Goal: Task Accomplishment & Management: Use online tool/utility

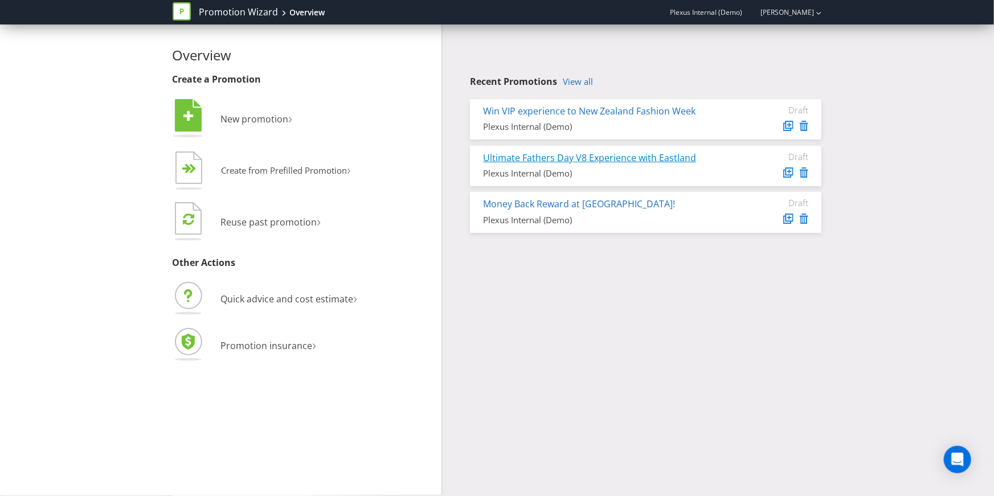
click at [574, 156] on link "Ultimate Fathers Day V8 Experience with Eastland" at bounding box center [589, 158] width 213 height 13
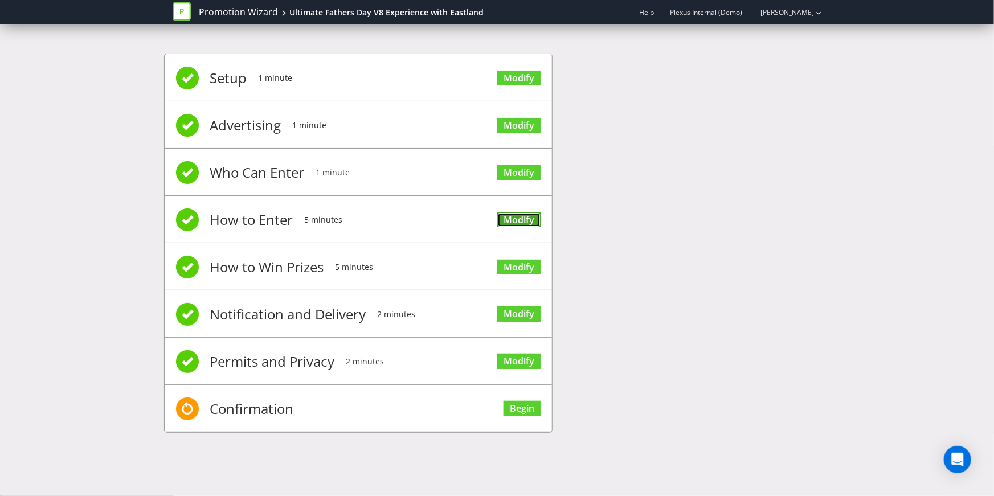
click at [516, 213] on link "Modify" at bounding box center [518, 220] width 43 height 15
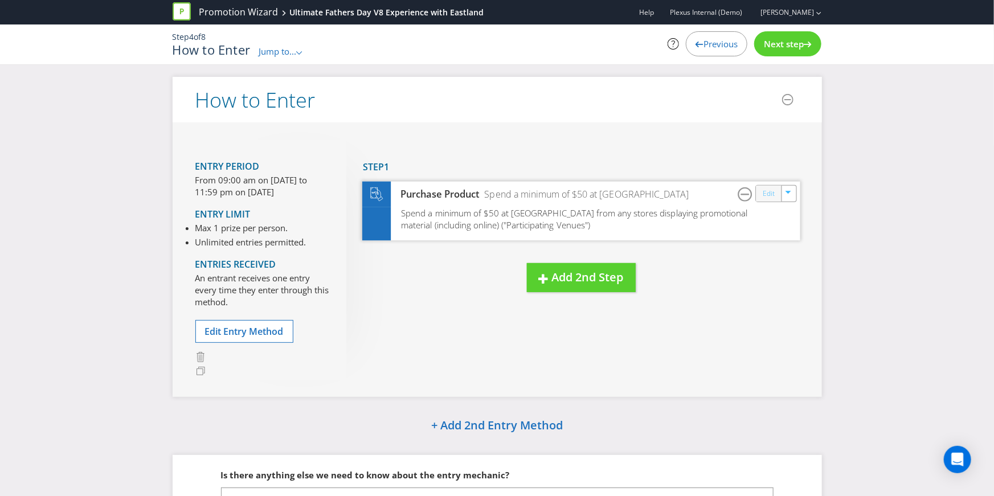
click at [765, 192] on link "Edit" at bounding box center [768, 193] width 12 height 13
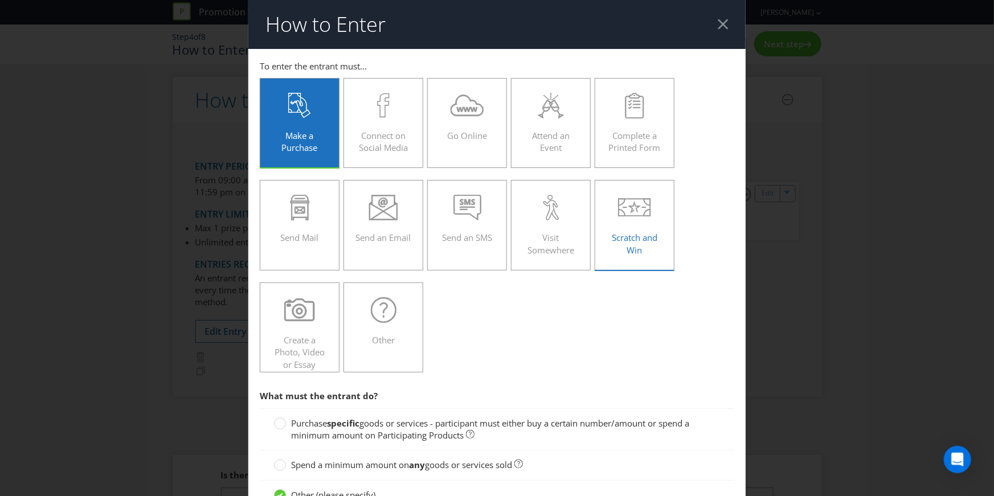
click at [623, 245] on div "Scratch and Win" at bounding box center [635, 220] width 56 height 51
click at [0, 0] on input "Scratch and Win" at bounding box center [0, 0] width 0 height 0
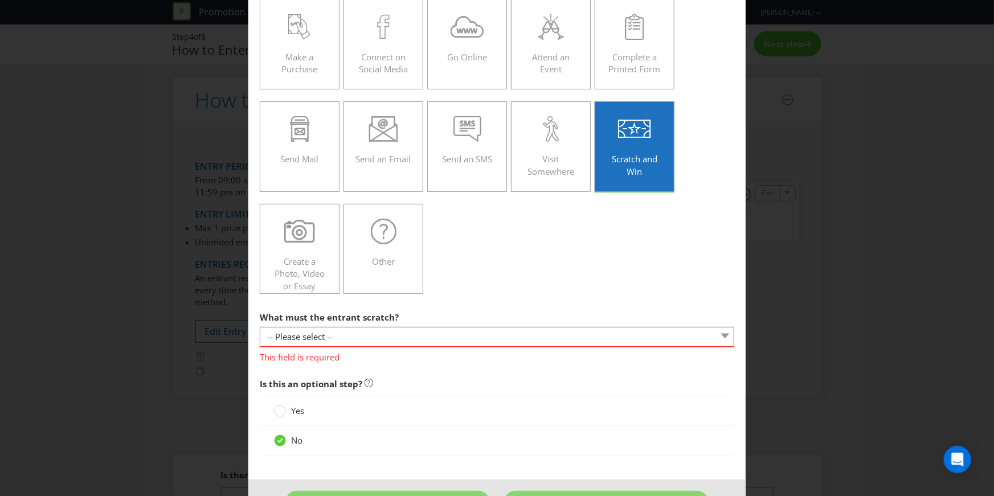
scroll to position [83, 0]
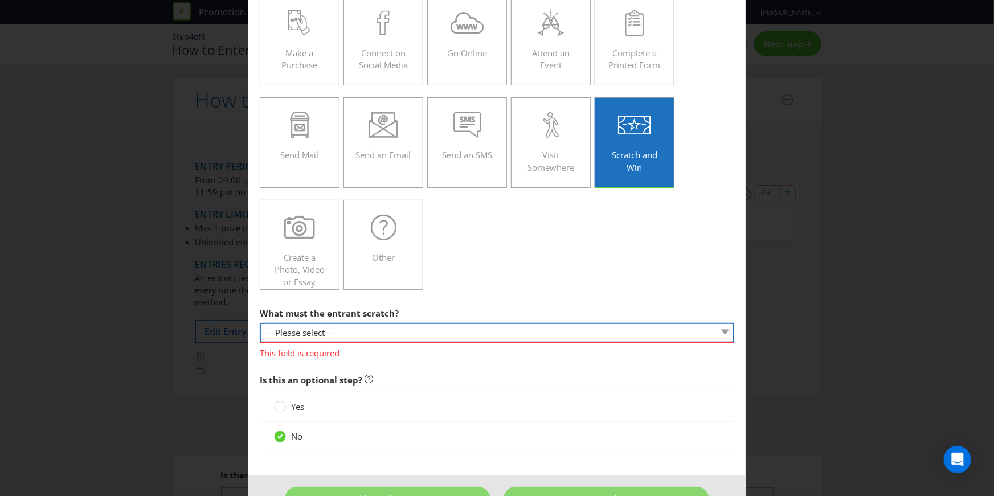
click at [527, 334] on select "-- Please select -- Game card Panel on packaging Other (please specify)" at bounding box center [497, 333] width 475 height 20
click at [311, 48] on span "Make a Purchase" at bounding box center [300, 58] width 36 height 23
click at [0, 0] on input "Make a Purchase" at bounding box center [0, 0] width 0 height 0
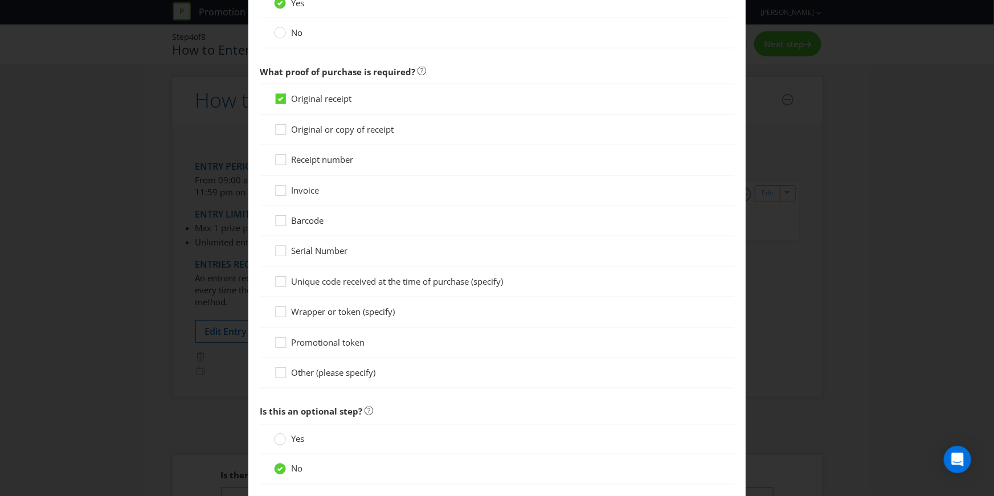
scroll to position [774, 0]
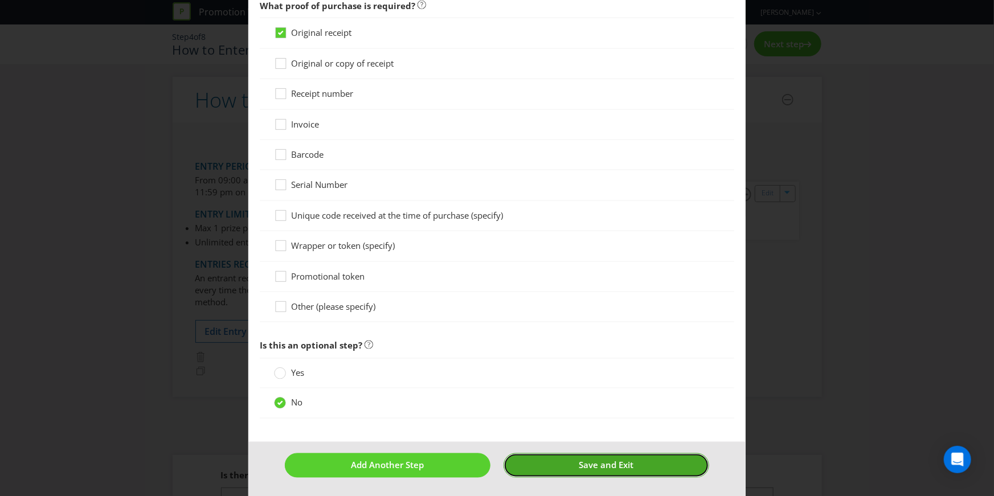
click at [603, 456] on button "Save and Exit" at bounding box center [607, 466] width 206 height 25
